Goal: Task Accomplishment & Management: Manage account settings

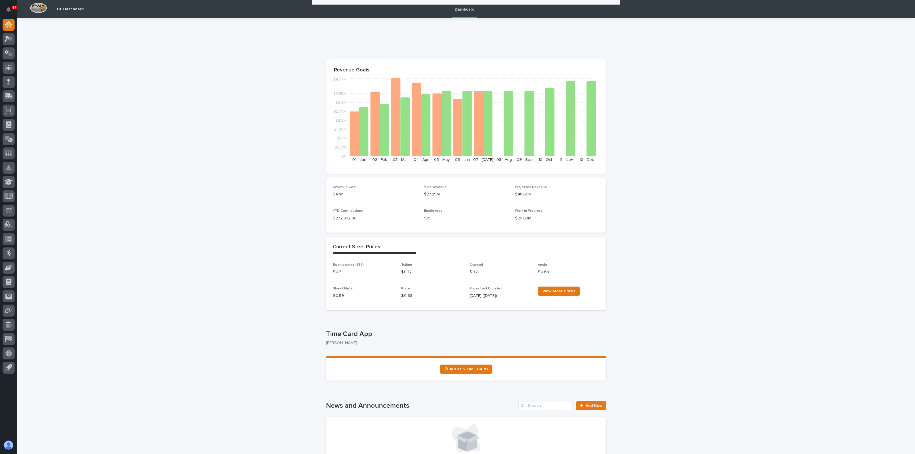
scroll to position [715, 0]
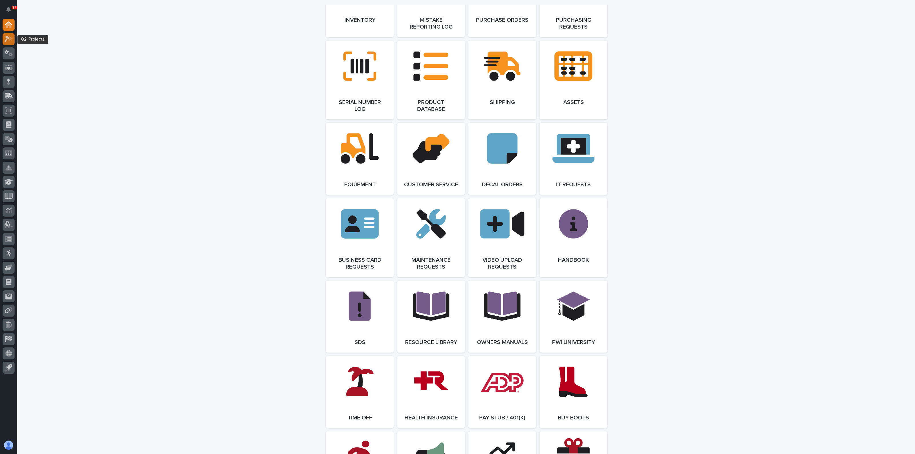
click at [8, 41] on icon at bounding box center [9, 39] width 8 height 7
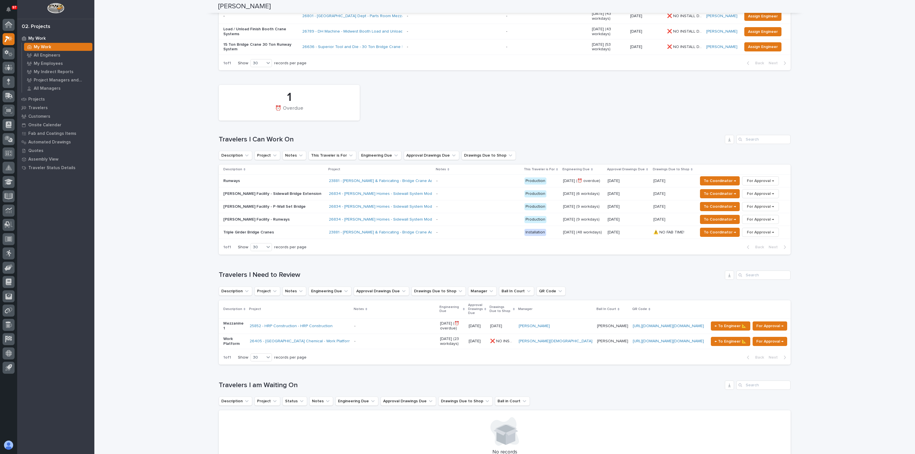
scroll to position [179, 0]
click at [759, 321] on span "For Approval →" at bounding box center [769, 324] width 27 height 7
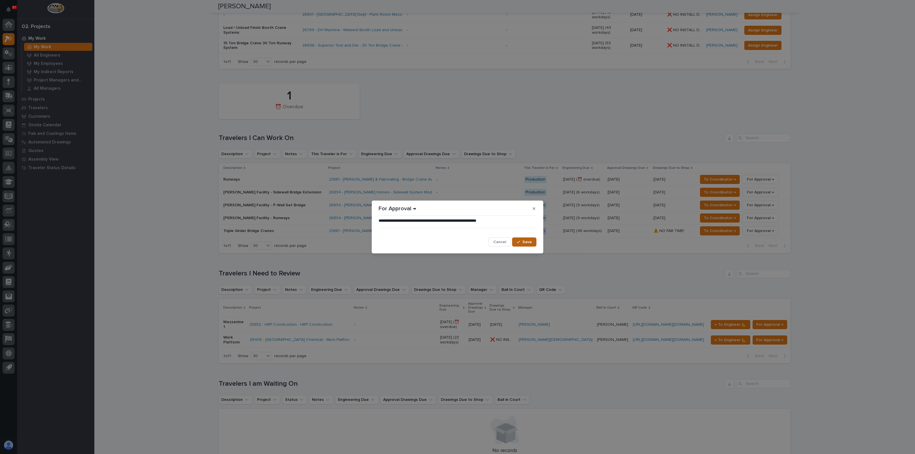
click at [522, 240] on div "button" at bounding box center [519, 242] width 6 height 4
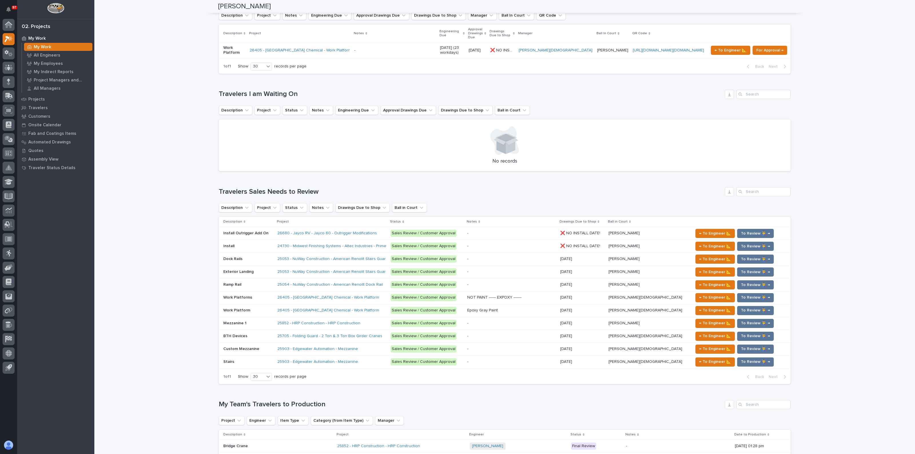
scroll to position [458, 0]
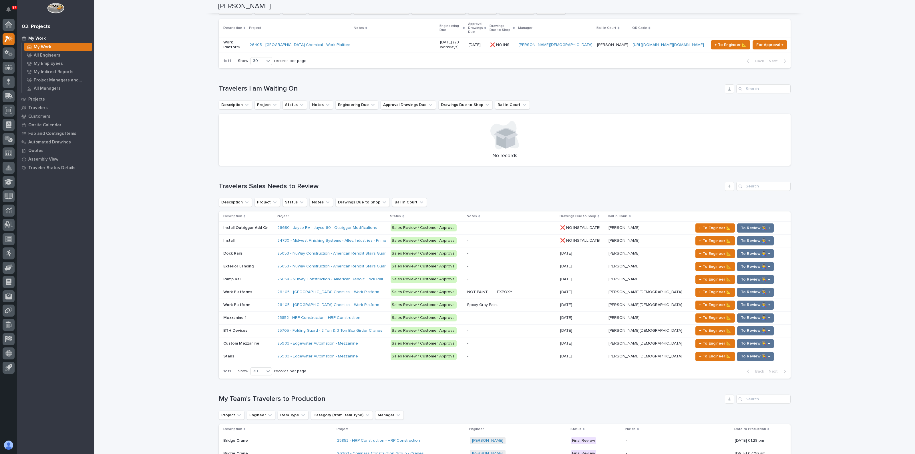
click at [246, 302] on p "Work Platform" at bounding box center [237, 305] width 28 height 6
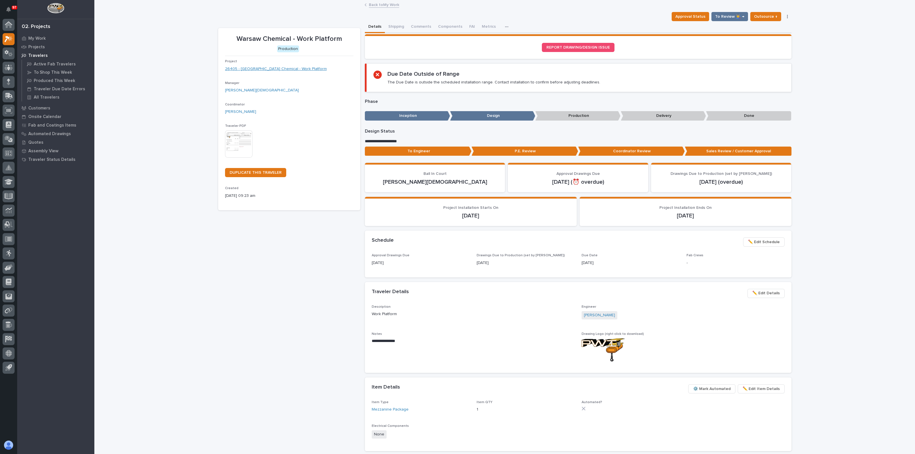
click at [257, 66] on link "26405 - Warsaw Chemical - Work Platform" at bounding box center [276, 69] width 102 height 6
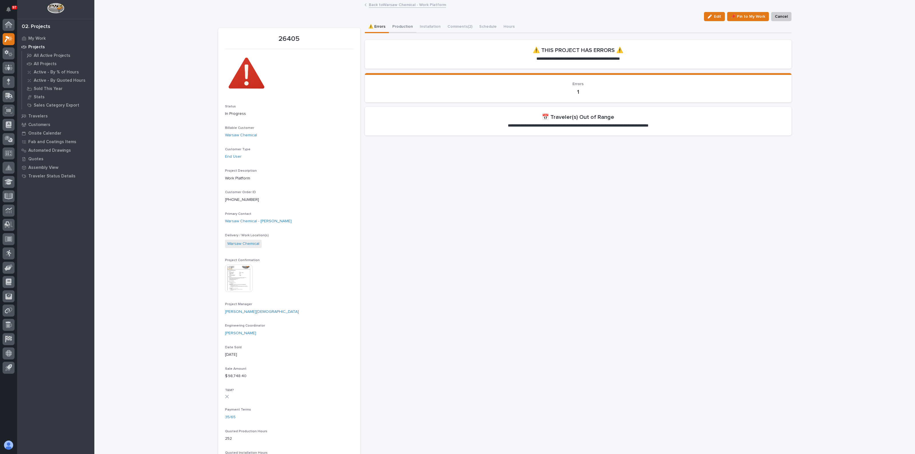
drag, startPoint x: 397, startPoint y: 27, endPoint x: 397, endPoint y: 32, distance: 5.2
click at [397, 27] on button "Production" at bounding box center [402, 27] width 27 height 12
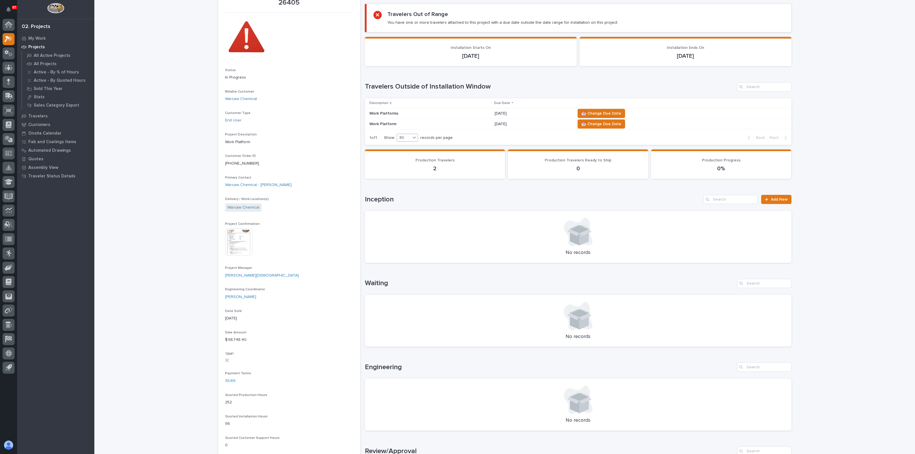
scroll to position [143, 0]
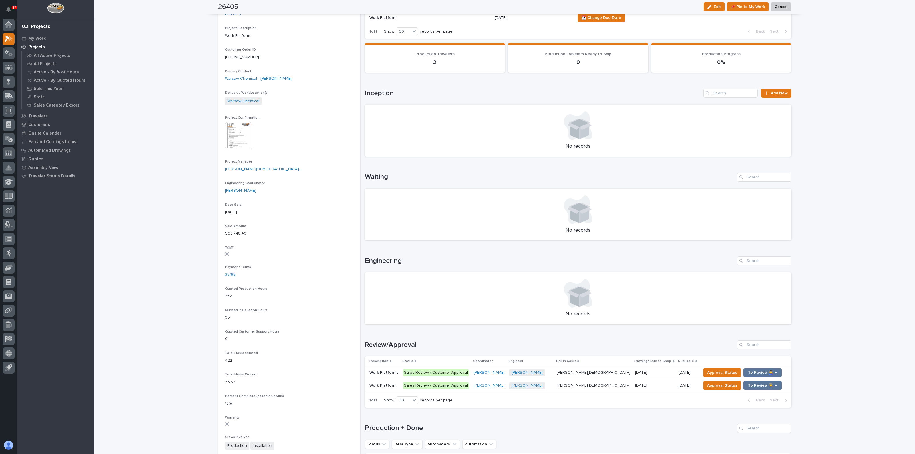
click at [392, 384] on p "Work Platform" at bounding box center [383, 385] width 28 height 6
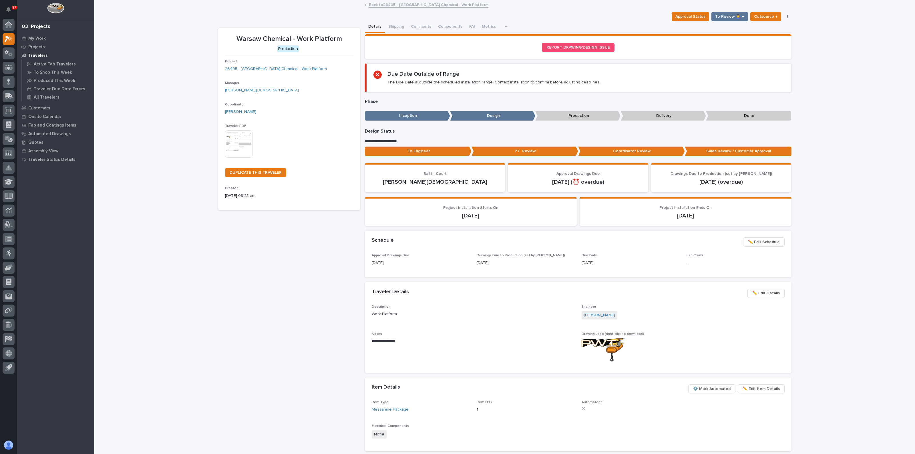
click at [444, 152] on p "To Engineer" at bounding box center [418, 151] width 107 height 9
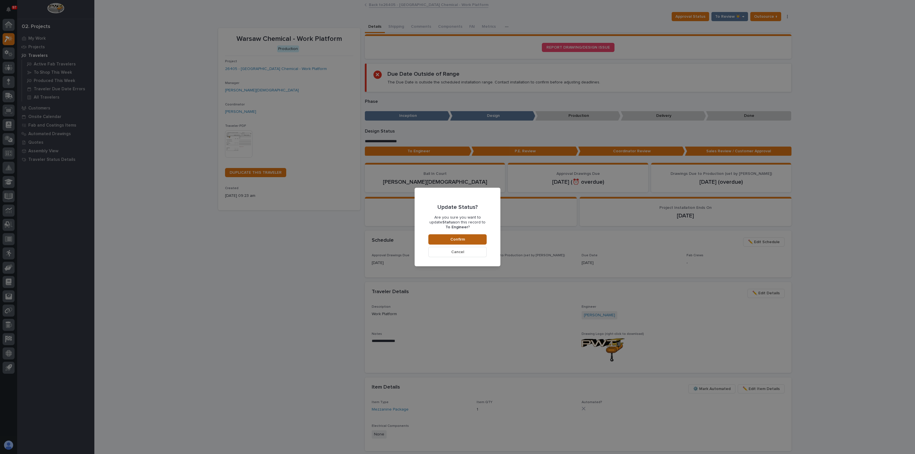
click at [467, 240] on button "Confirm" at bounding box center [457, 239] width 58 height 10
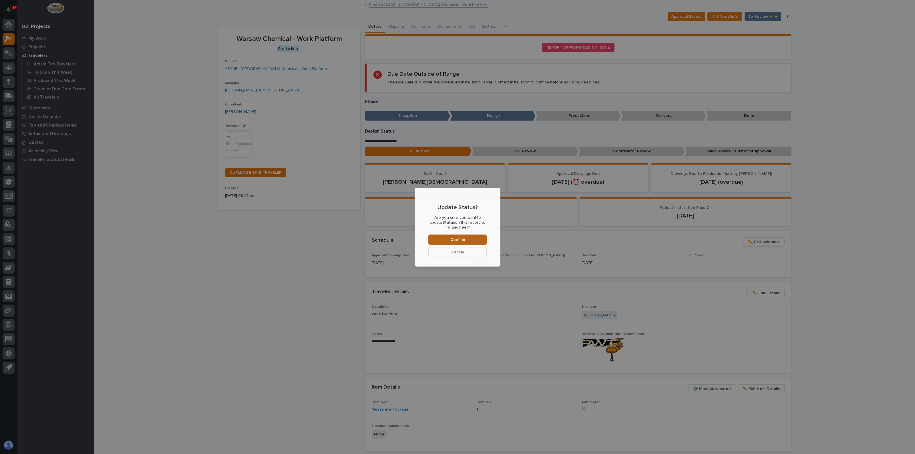
scroll to position [34, 0]
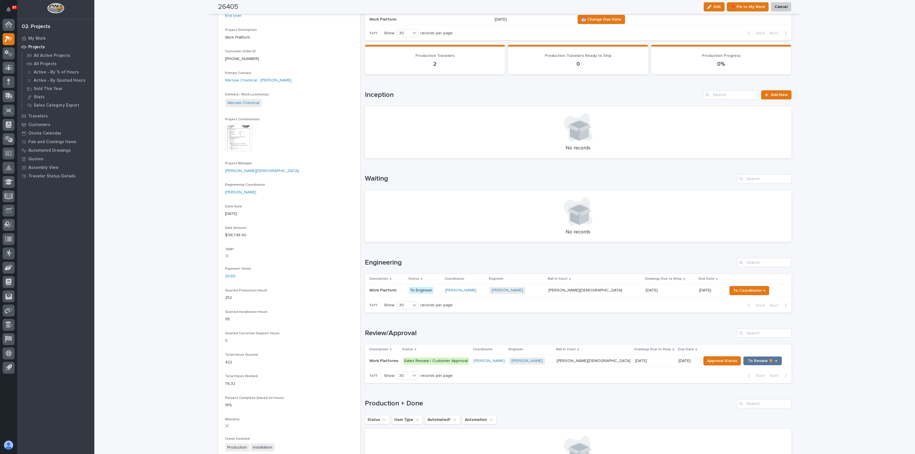
scroll to position [143, 0]
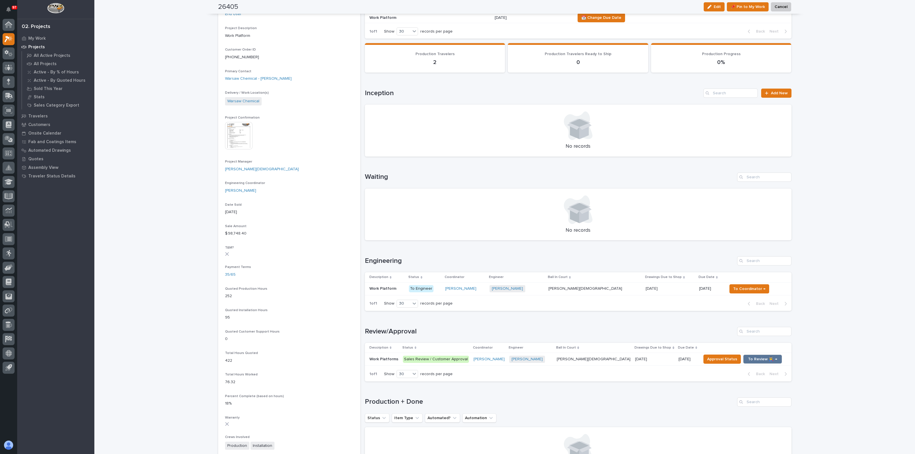
click at [375, 356] on p "Work Platforms" at bounding box center [384, 359] width 30 height 6
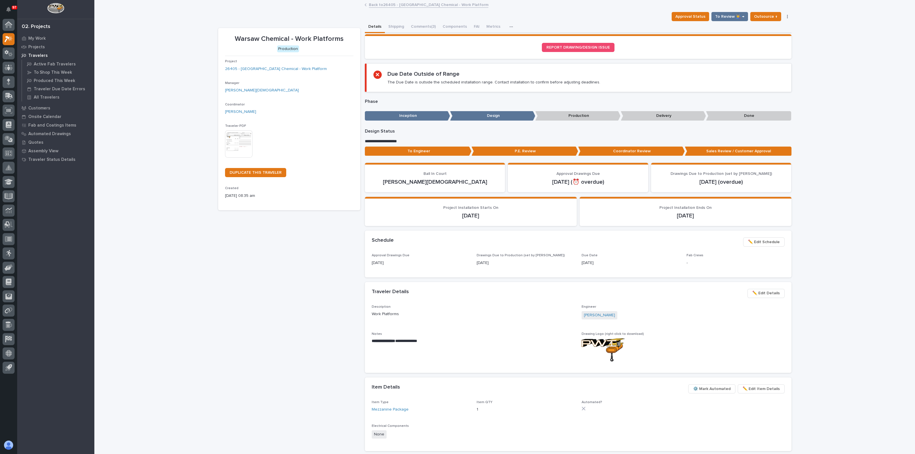
click at [410, 152] on p "To Engineer" at bounding box center [418, 151] width 107 height 9
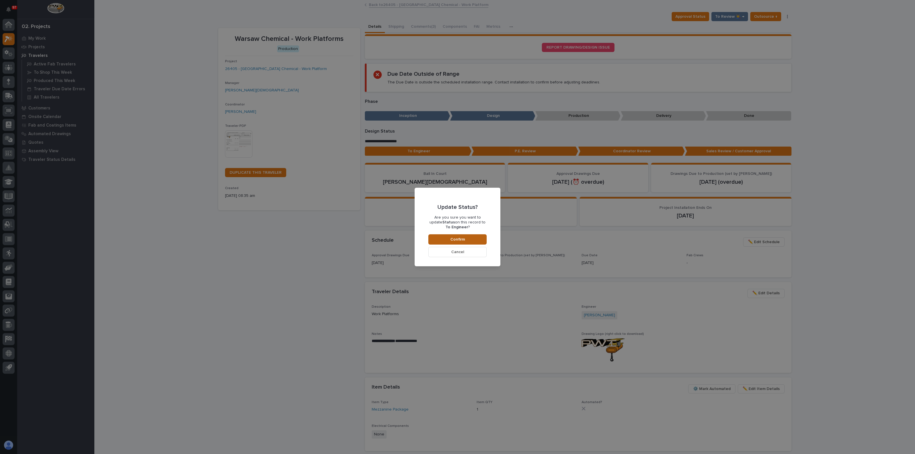
click at [449, 239] on button "Confirm" at bounding box center [457, 239] width 58 height 10
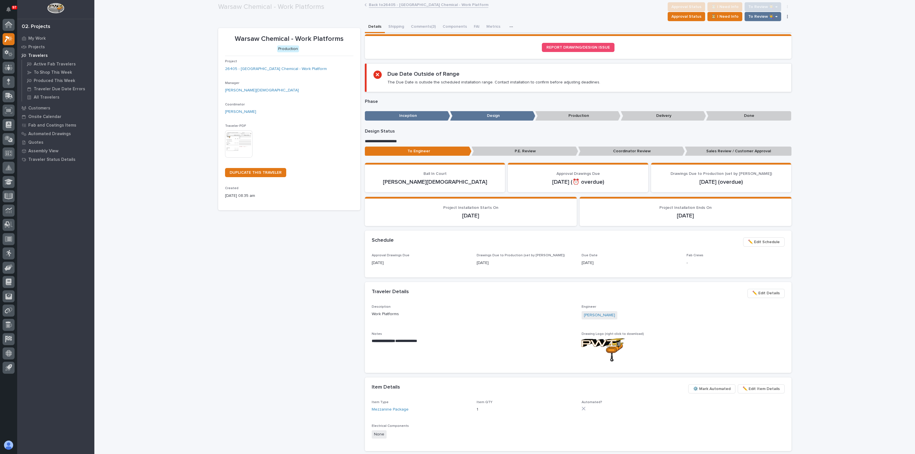
scroll to position [34, 0]
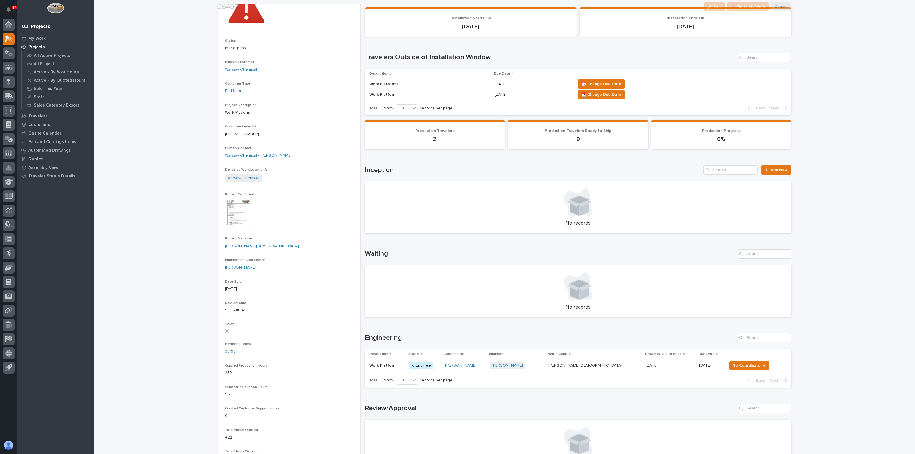
scroll to position [71, 0]
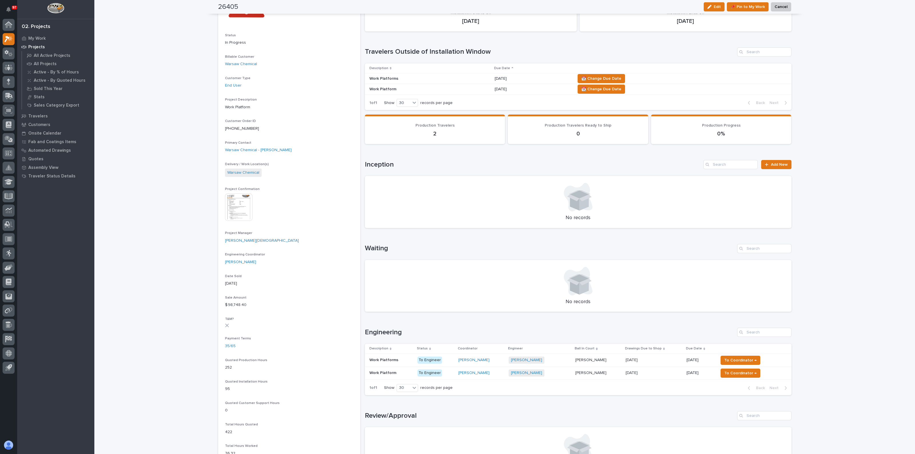
click at [390, 359] on p "Work Platforms" at bounding box center [384, 360] width 30 height 6
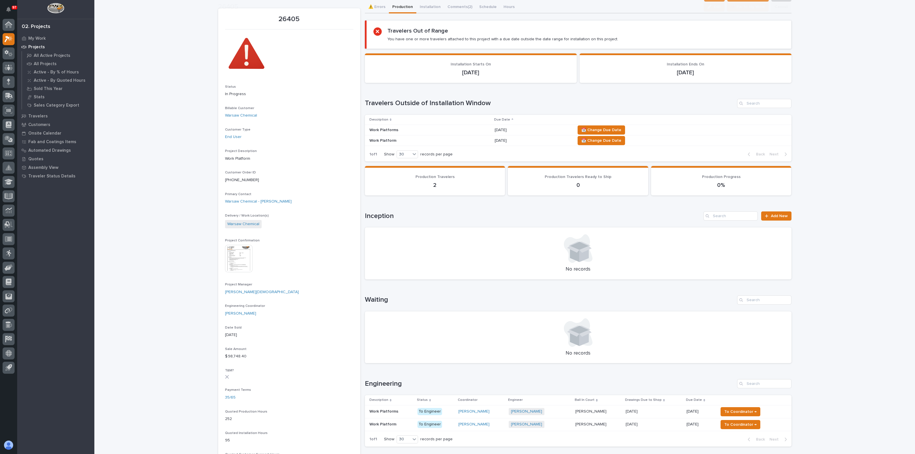
scroll to position [71, 0]
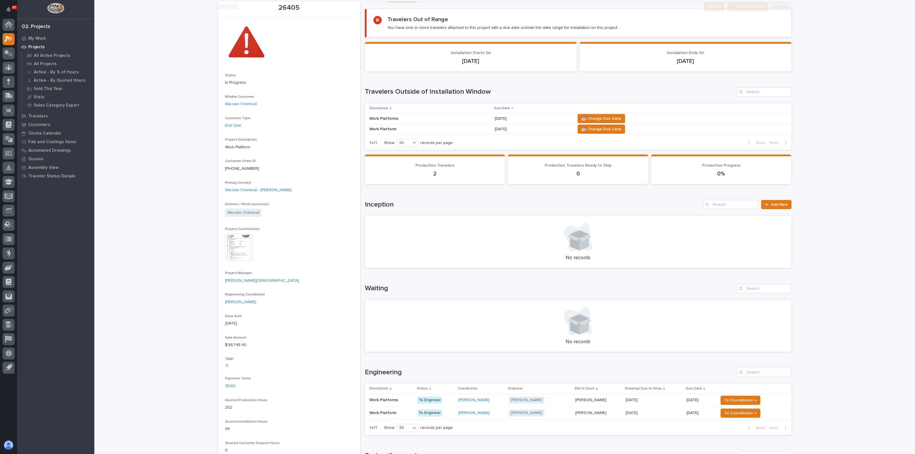
scroll to position [107, 0]
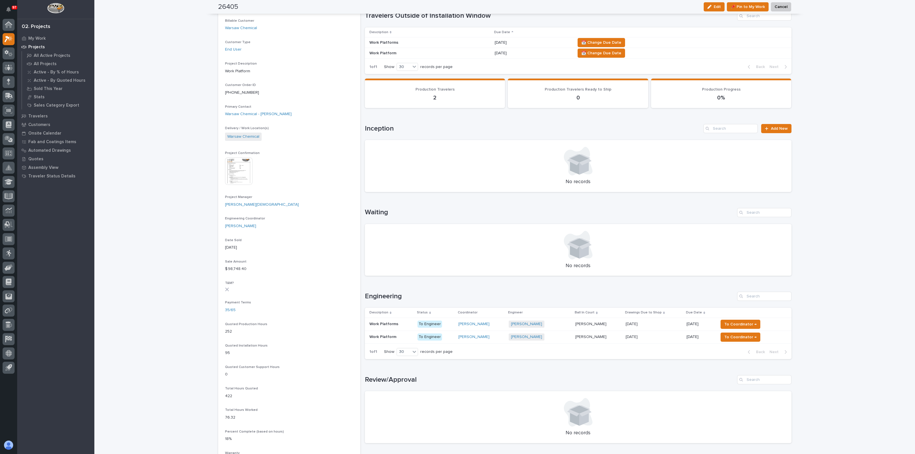
click at [382, 338] on p "Work Platform" at bounding box center [383, 337] width 28 height 6
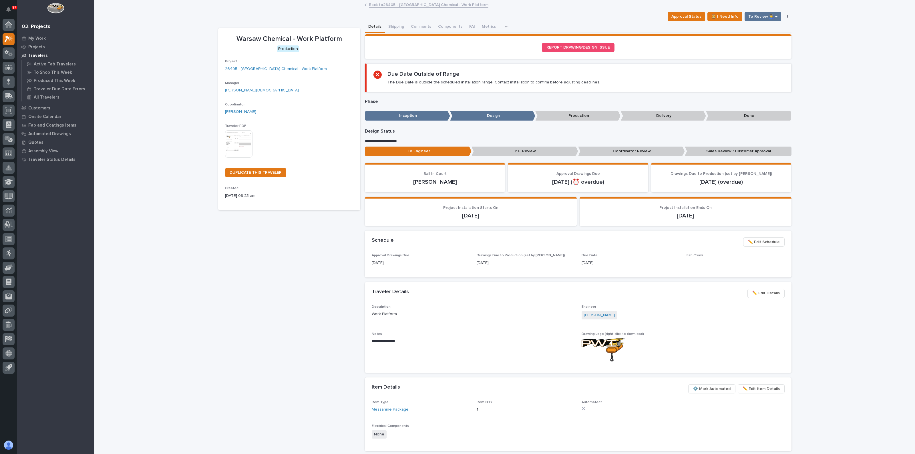
click at [763, 292] on span "✏️ Edit Details" at bounding box center [765, 293] width 27 height 7
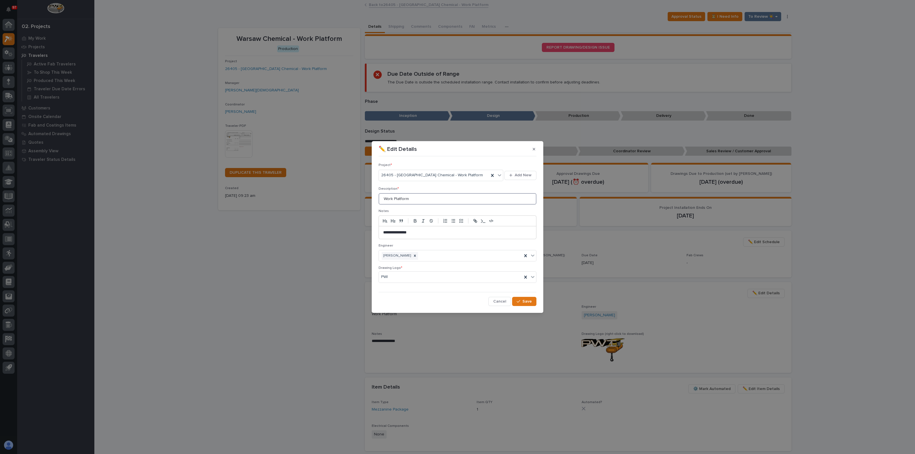
click at [427, 201] on input "Work Platform" at bounding box center [457, 198] width 158 height 11
drag, startPoint x: 412, startPoint y: 198, endPoint x: 341, endPoint y: 203, distance: 71.6
click at [347, 203] on div "**********" at bounding box center [457, 227] width 915 height 454
type input "Tank Stands"
click at [516, 299] on button "Save" at bounding box center [524, 301] width 24 height 9
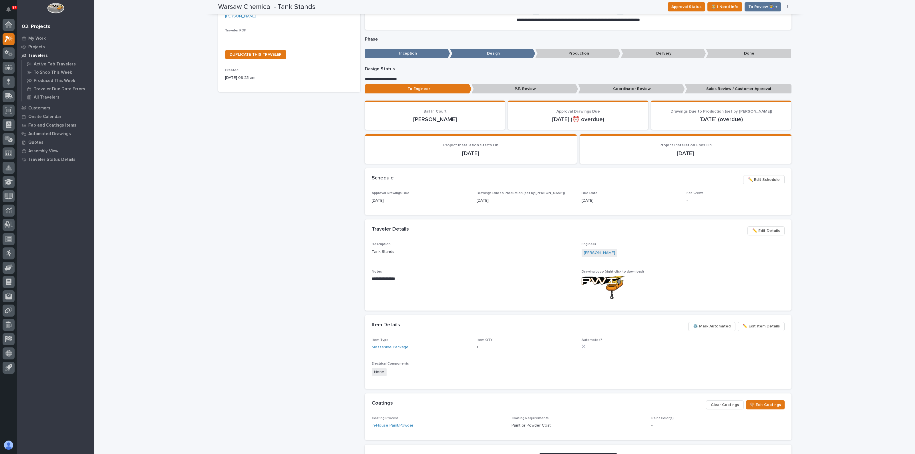
scroll to position [71, 0]
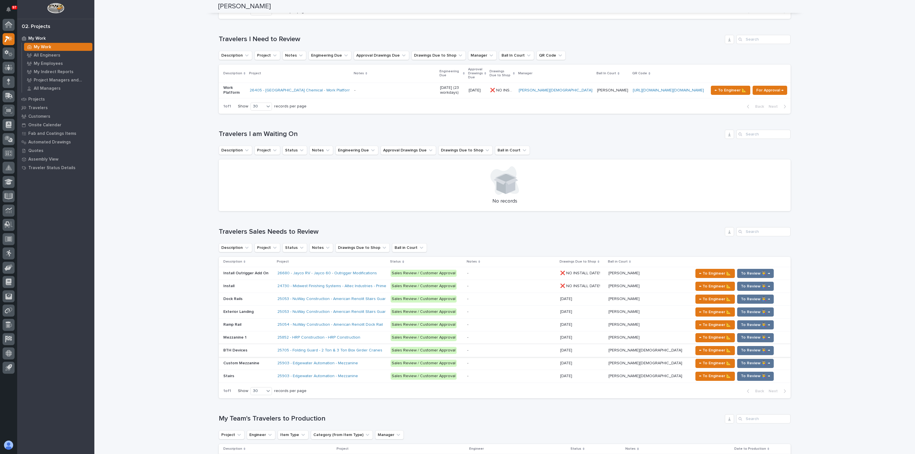
scroll to position [429, 0]
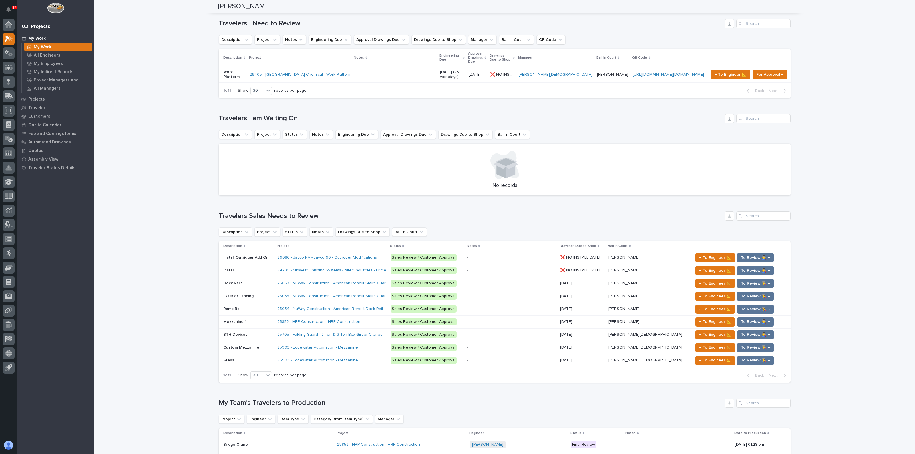
click at [183, 177] on div "Loading... Saving… Loading... Saving… Spenser Yoder Spenser Yoder Engineering C…" at bounding box center [504, 177] width 820 height 1210
click at [15, 25] on div at bounding box center [8, 197] width 17 height 357
click at [13, 25] on div at bounding box center [9, 25] width 12 height 12
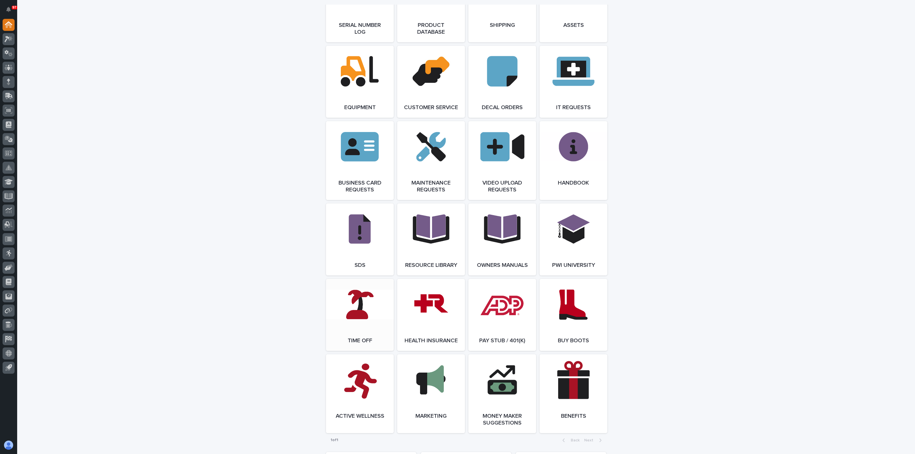
scroll to position [868, 0]
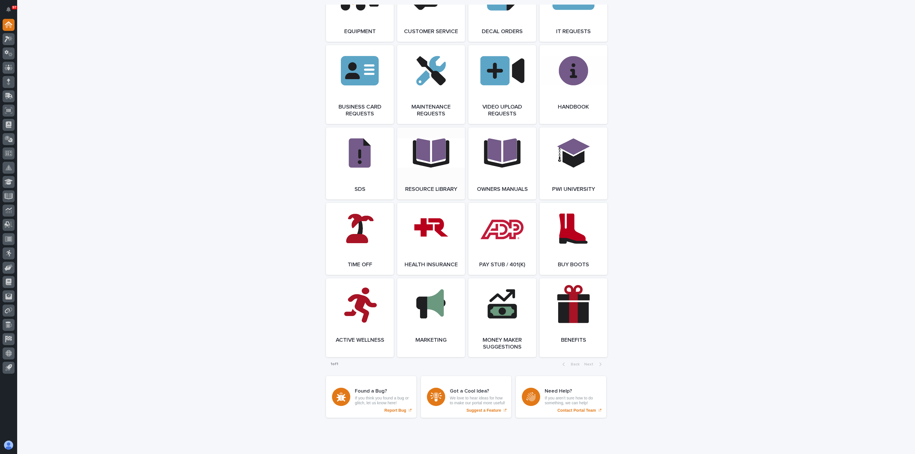
click at [429, 189] on link "Open Link" at bounding box center [431, 163] width 68 height 72
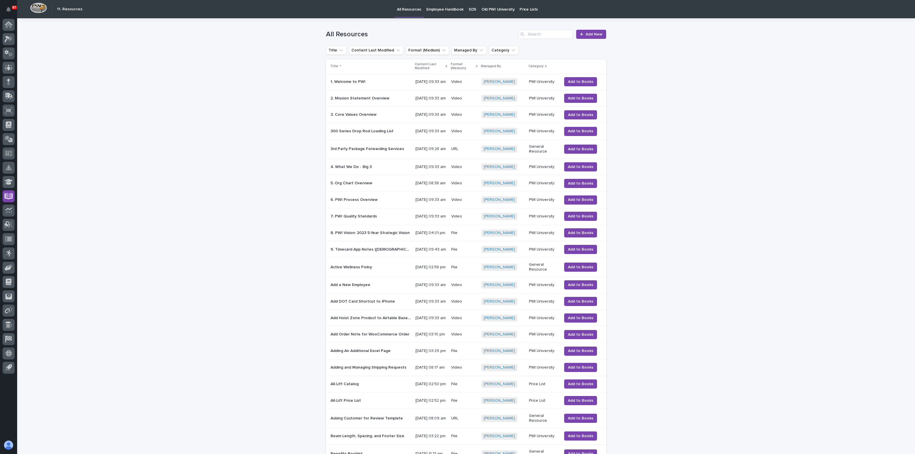
click at [493, 10] on p "Old PWI University" at bounding box center [497, 6] width 33 height 12
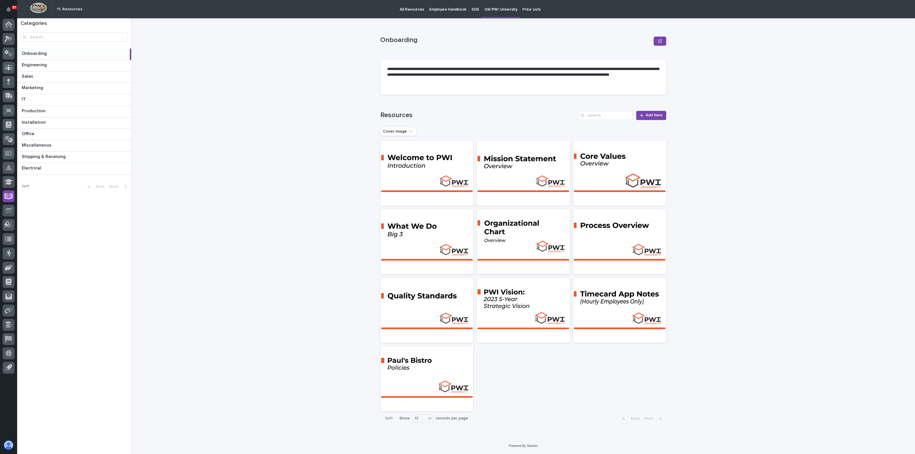
click at [509, 222] on div at bounding box center [522, 234] width 93 height 51
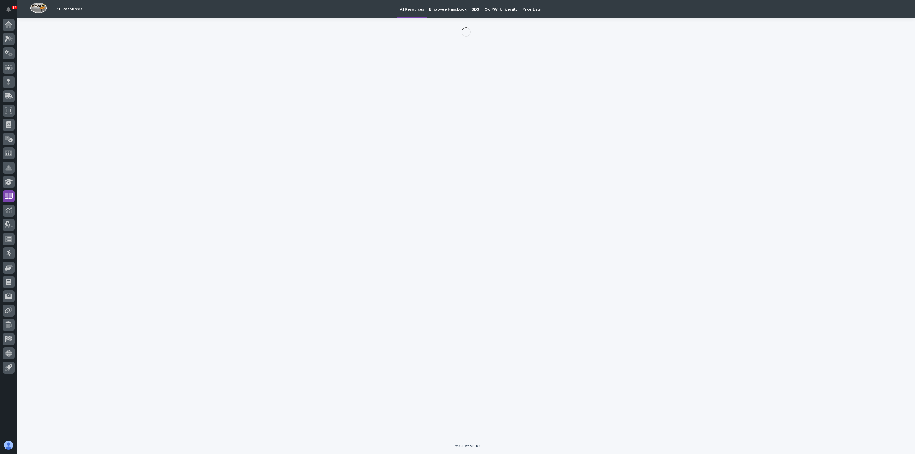
drag, startPoint x: 462, startPoint y: 183, endPoint x: 456, endPoint y: 179, distance: 6.9
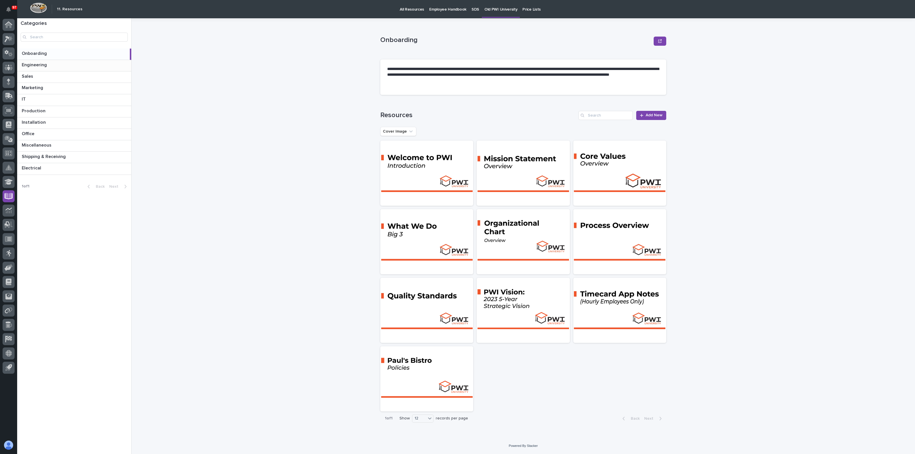
click at [35, 65] on p "Engineering" at bounding box center [35, 64] width 26 height 7
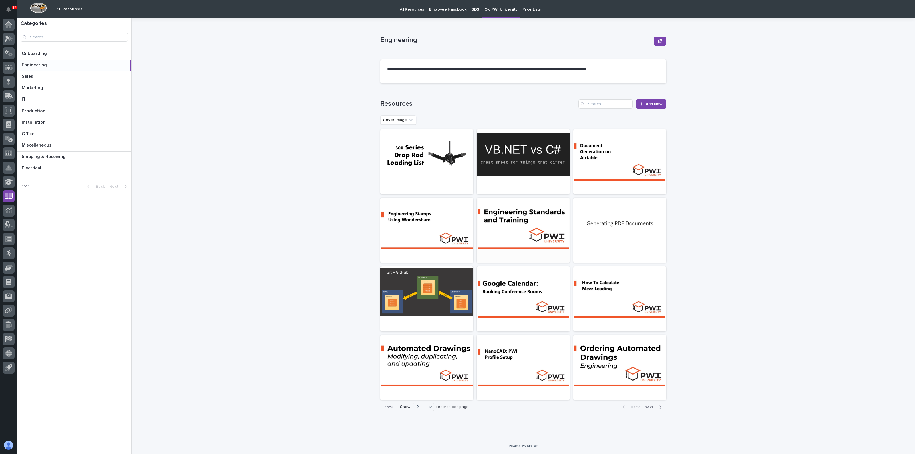
click at [515, 231] on div at bounding box center [522, 223] width 93 height 51
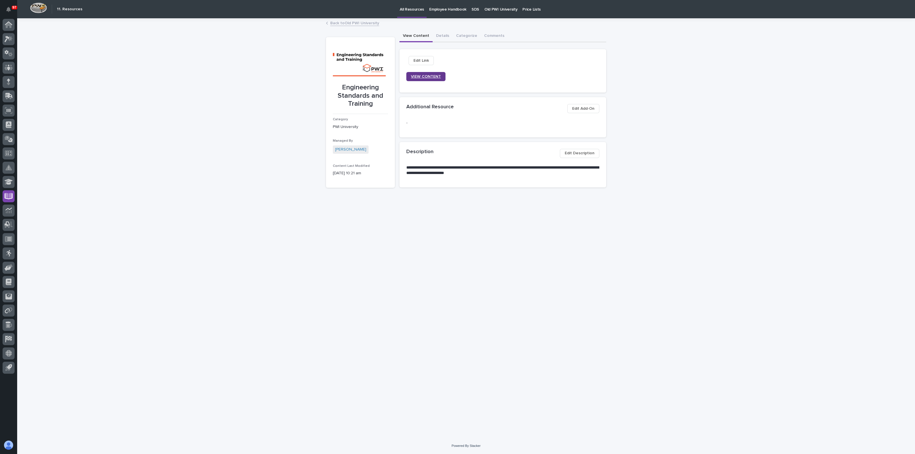
click at [419, 76] on span "VIEW CONTENT" at bounding box center [426, 76] width 30 height 5
